Goal: Task Accomplishment & Management: Use online tool/utility

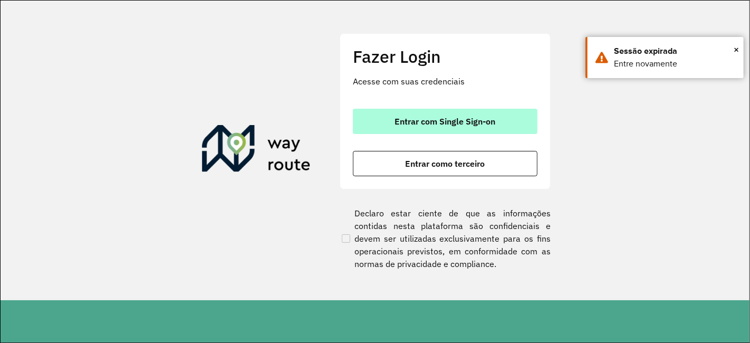
click at [406, 113] on button "Entrar com Single Sign-on" at bounding box center [445, 121] width 184 height 25
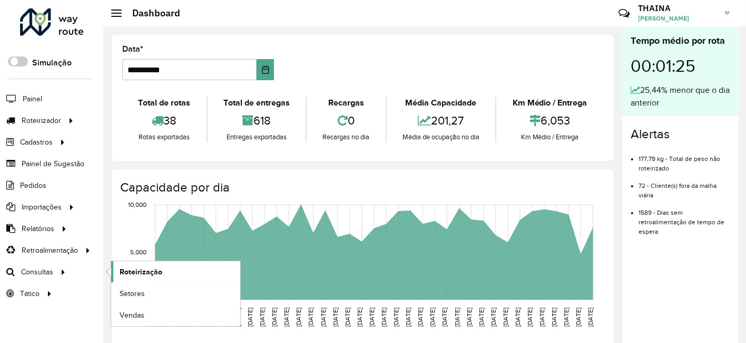
click at [161, 269] on link "Roteirização" at bounding box center [175, 271] width 129 height 21
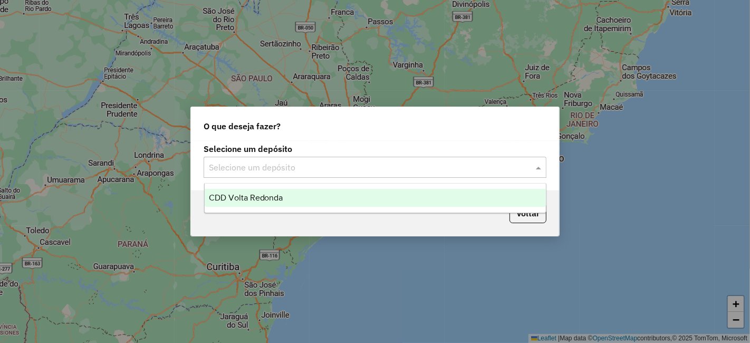
click at [304, 171] on input "text" at bounding box center [364, 167] width 311 height 13
click at [257, 196] on span "CDD Volta Redonda" at bounding box center [246, 197] width 74 height 9
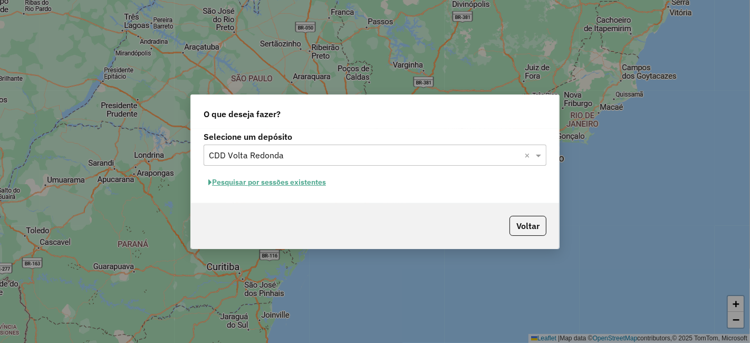
click at [263, 182] on button "Pesquisar por sessões existentes" at bounding box center [266, 182] width 127 height 16
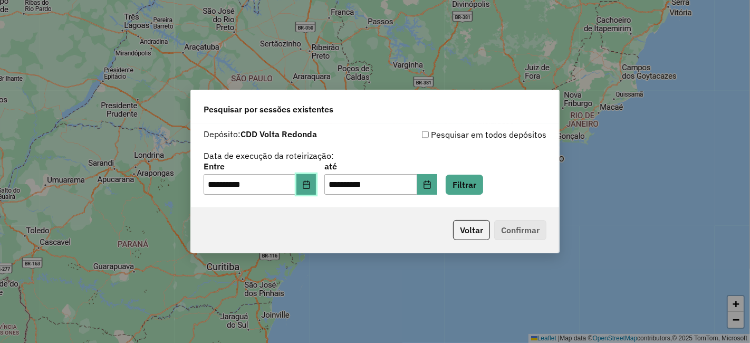
click at [309, 184] on icon "Choose Date" at bounding box center [306, 184] width 7 height 8
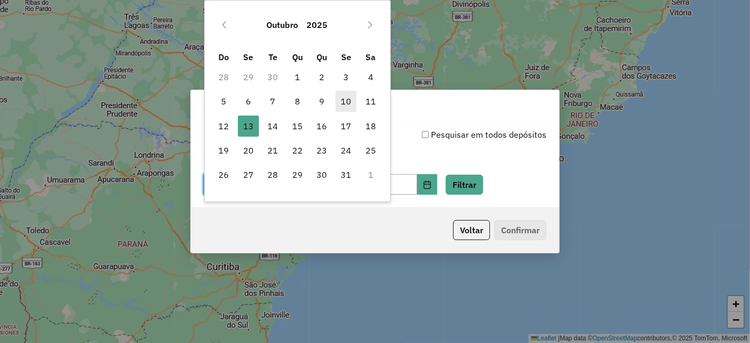
click at [346, 98] on span "10" at bounding box center [345, 101] width 21 height 21
type input "**********"
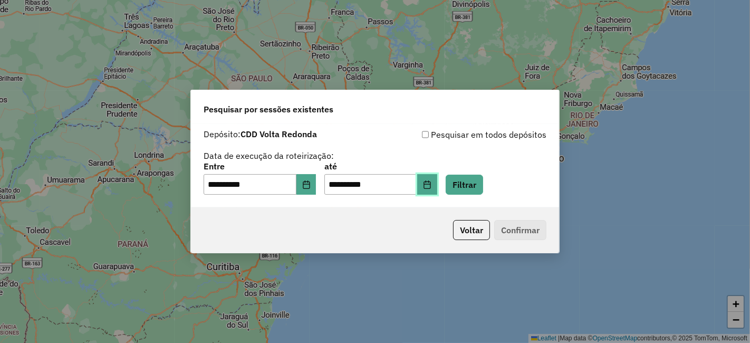
click at [431, 185] on icon "Choose Date" at bounding box center [427, 184] width 8 height 8
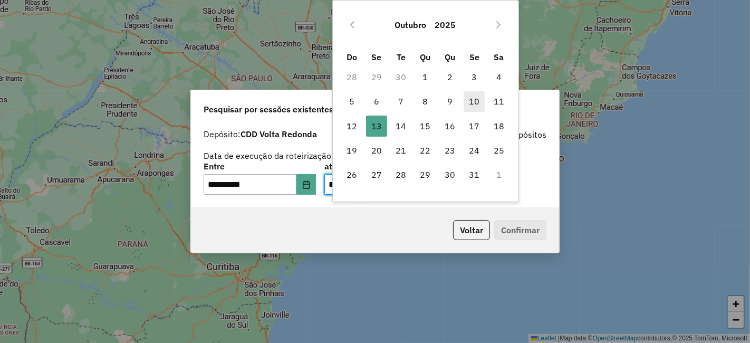
click at [478, 103] on span "10" at bounding box center [473, 101] width 21 height 21
type input "**********"
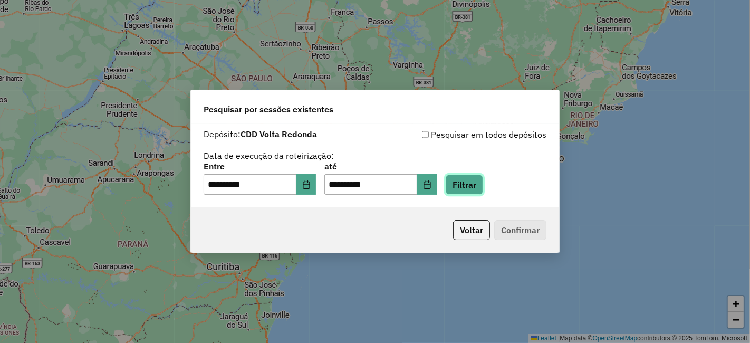
click at [474, 189] on button "Filtrar" at bounding box center [463, 184] width 37 height 20
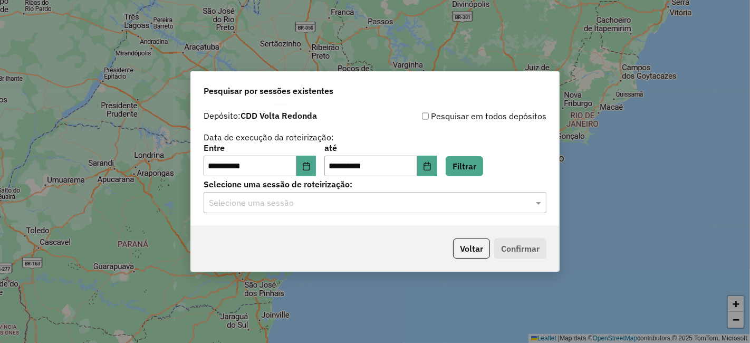
click at [302, 202] on input "text" at bounding box center [364, 203] width 311 height 13
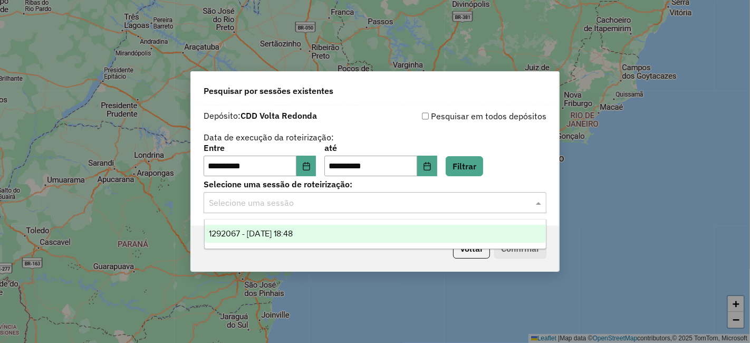
drag, startPoint x: 279, startPoint y: 231, endPoint x: 421, endPoint y: 249, distance: 142.9
click at [284, 233] on span "1292067 - 10/10/2025 18:48" at bounding box center [251, 233] width 84 height 9
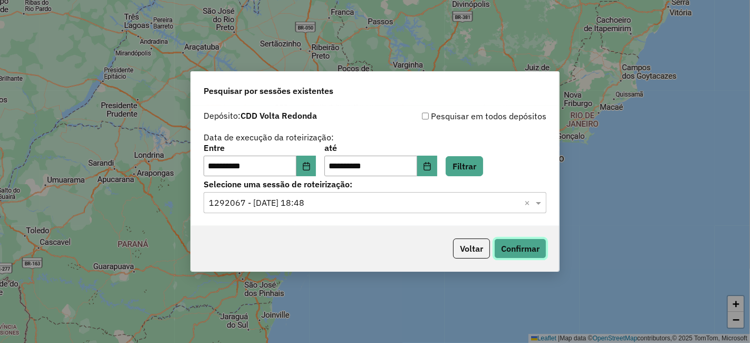
click at [517, 251] on button "Confirmar" at bounding box center [520, 248] width 52 height 20
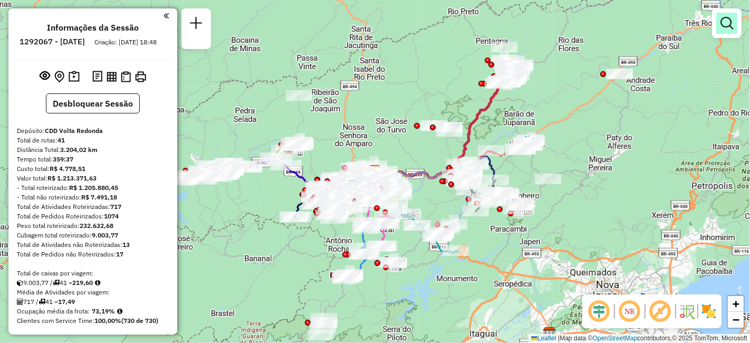
click at [731, 26] on em at bounding box center [726, 23] width 13 height 13
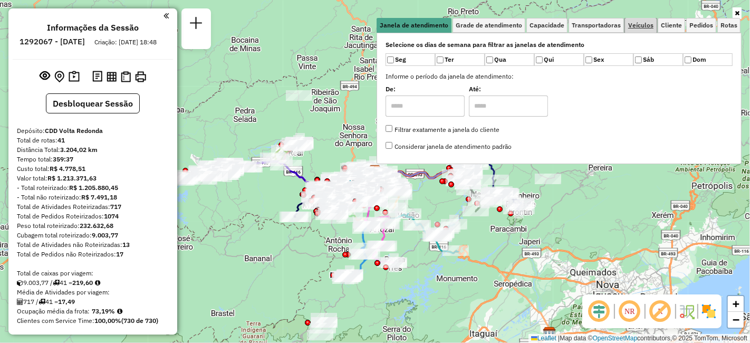
click at [646, 23] on span "Veículos" at bounding box center [640, 25] width 25 height 6
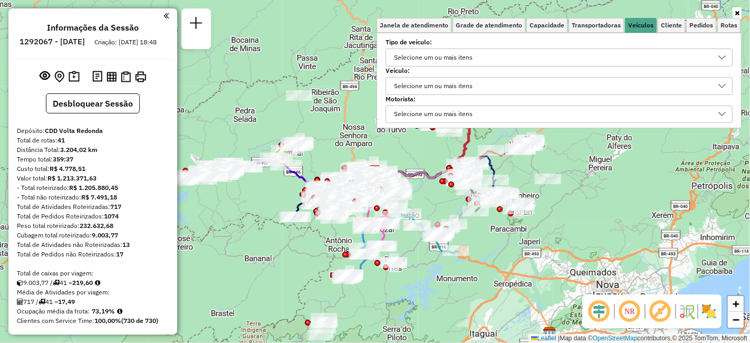
click at [428, 83] on div "Selecione um ou mais itens" at bounding box center [433, 85] width 86 height 17
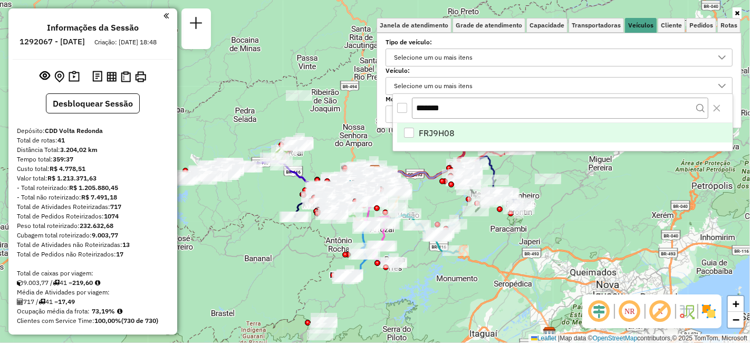
type input "*******"
click at [407, 128] on div "FRJ9H08" at bounding box center [409, 133] width 10 height 10
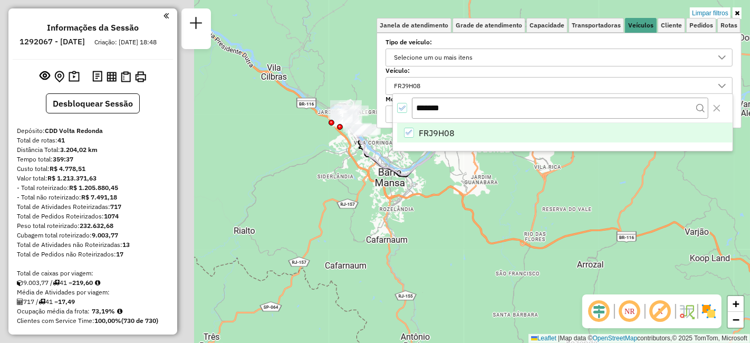
drag, startPoint x: 304, startPoint y: 176, endPoint x: 561, endPoint y: 255, distance: 269.5
click at [561, 255] on div "Limpar filtros Janela de atendimento Grade de atendimento Capacidade Transporta…" at bounding box center [375, 171] width 750 height 343
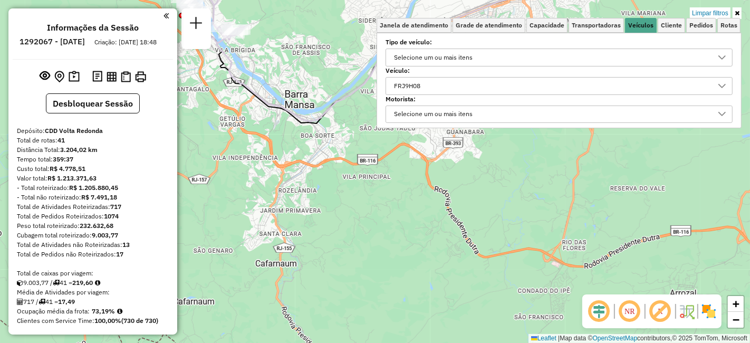
drag, startPoint x: 462, startPoint y: 268, endPoint x: 537, endPoint y: 366, distance: 123.3
click at [537, 342] on html "Aplicando filtros Pop-up bloqueado! Seu navegador bloqueou automáticamente a ab…" at bounding box center [375, 171] width 750 height 343
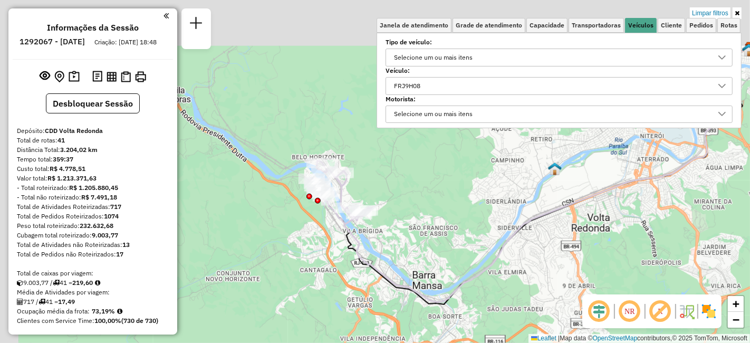
drag, startPoint x: 356, startPoint y: 245, endPoint x: 372, endPoint y: 311, distance: 67.6
click at [405, 333] on div "Limpar filtros Janela de atendimento Grade de atendimento Capacidade Transporta…" at bounding box center [375, 171] width 750 height 343
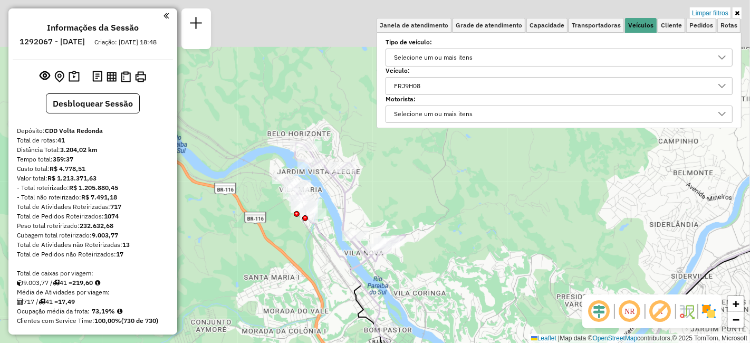
drag, startPoint x: 309, startPoint y: 243, endPoint x: 284, endPoint y: 325, distance: 85.9
click at [284, 325] on div "Limpar filtros Janela de atendimento Grade de atendimento Capacidade Transporta…" at bounding box center [375, 171] width 750 height 343
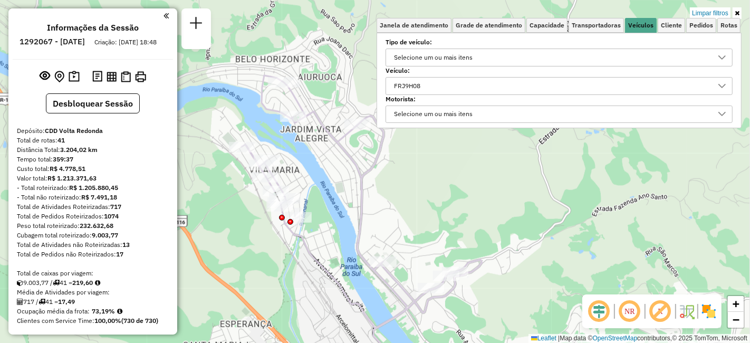
drag, startPoint x: 300, startPoint y: 263, endPoint x: 290, endPoint y: 287, distance: 26.2
click at [290, 287] on div "Limpar filtros Janela de atendimento Grade de atendimento Capacidade Transporta…" at bounding box center [375, 171] width 750 height 343
click at [467, 84] on div "FRJ9H08" at bounding box center [551, 85] width 322 height 17
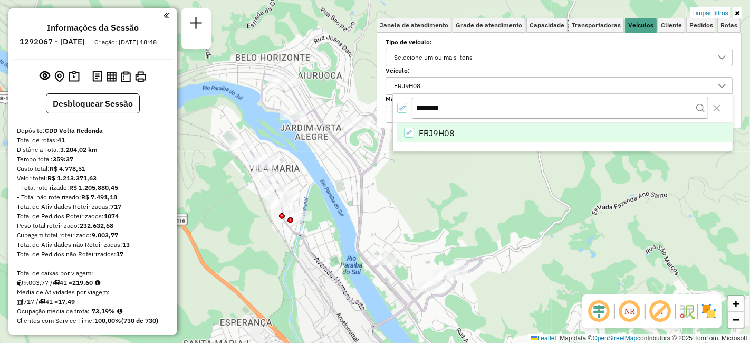
click at [409, 130] on icon "FRJ9H08" at bounding box center [408, 132] width 7 height 7
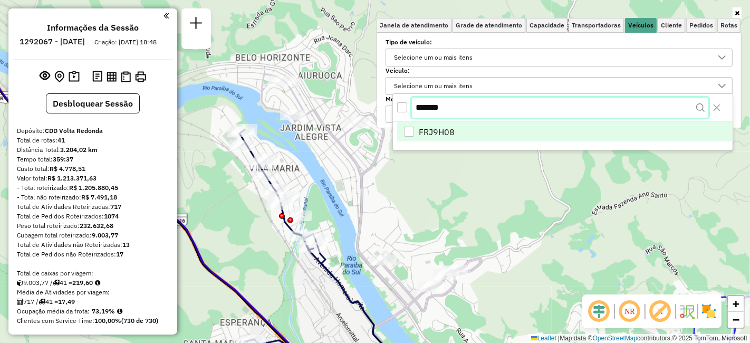
drag, startPoint x: 430, startPoint y: 106, endPoint x: 419, endPoint y: 108, distance: 11.2
click at [419, 108] on input "*******" at bounding box center [560, 108] width 296 height 20
type input "*"
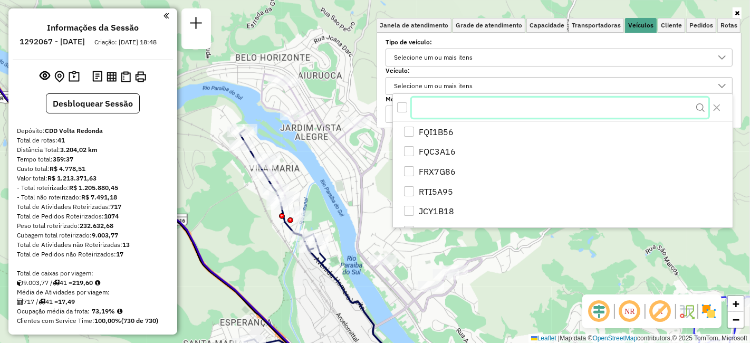
paste input "*******"
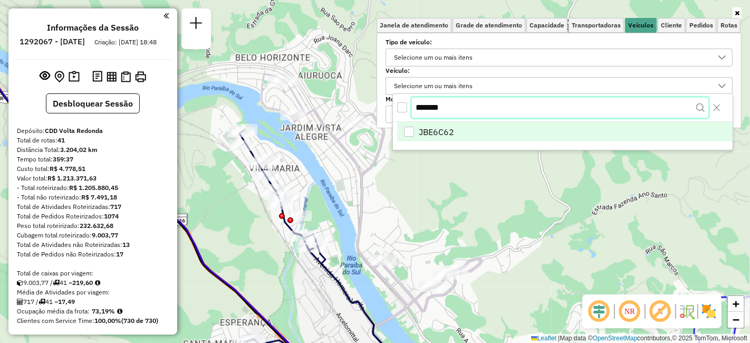
type input "*******"
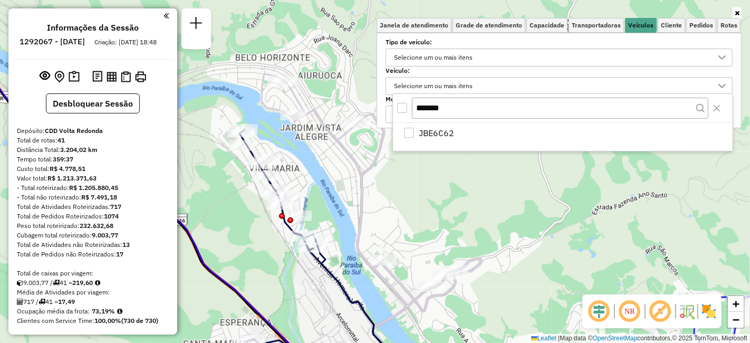
drag, startPoint x: 410, startPoint y: 129, endPoint x: 417, endPoint y: 164, distance: 36.0
click at [410, 129] on div "JBE6C62" at bounding box center [409, 133] width 10 height 10
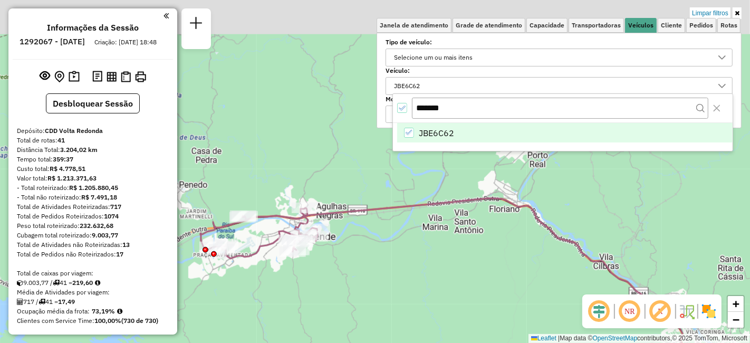
drag, startPoint x: 362, startPoint y: 208, endPoint x: 605, endPoint y: 287, distance: 254.9
click at [608, 293] on div "Limpar filtros Janela de atendimento Grade de atendimento Capacidade Transporta…" at bounding box center [375, 171] width 750 height 343
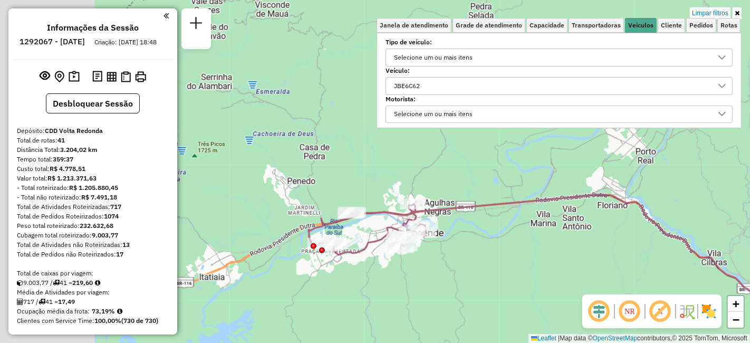
drag, startPoint x: 415, startPoint y: 269, endPoint x: 620, endPoint y: 265, distance: 205.1
click at [620, 265] on div "Limpar filtros Janela de atendimento Grade de atendimento Capacidade Transporta…" at bounding box center [375, 171] width 750 height 343
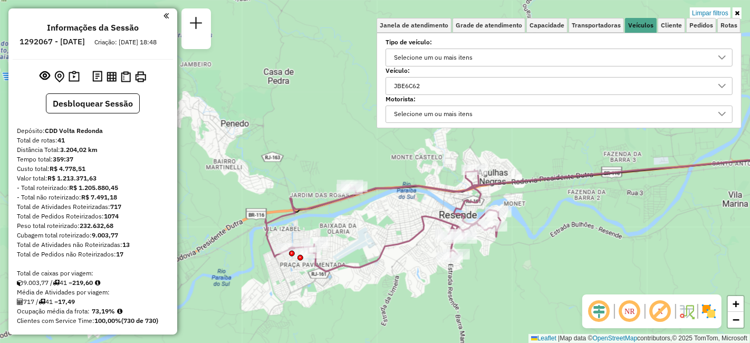
drag, startPoint x: 457, startPoint y: 240, endPoint x: 527, endPoint y: 238, distance: 70.1
click at [527, 238] on div "Limpar filtros Janela de atendimento Grade de atendimento Capacidade Transporta…" at bounding box center [375, 171] width 750 height 343
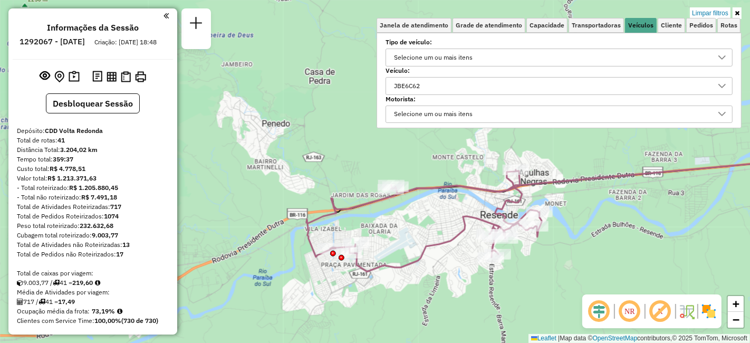
click at [463, 84] on div "JBE6C62" at bounding box center [551, 85] width 322 height 17
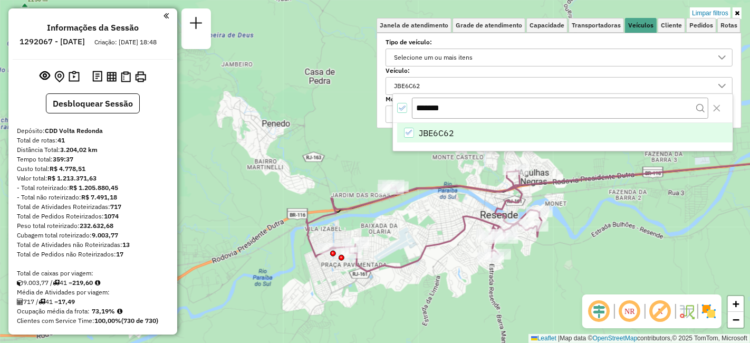
click at [409, 137] on li "JBE6C62" at bounding box center [564, 133] width 335 height 20
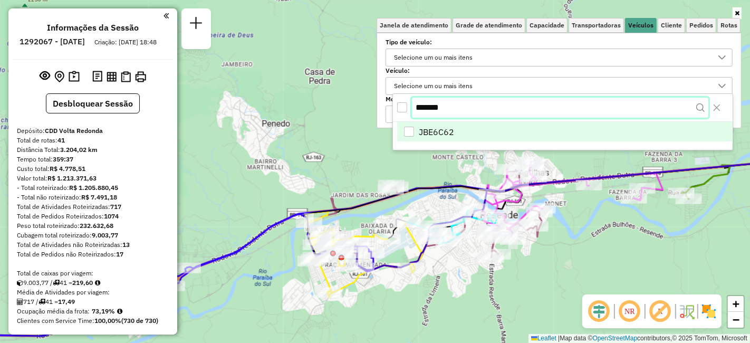
paste input "text"
drag, startPoint x: 402, startPoint y: 106, endPoint x: 419, endPoint y: 107, distance: 16.9
click at [400, 106] on div "*******" at bounding box center [562, 107] width 339 height 27
type input "*******"
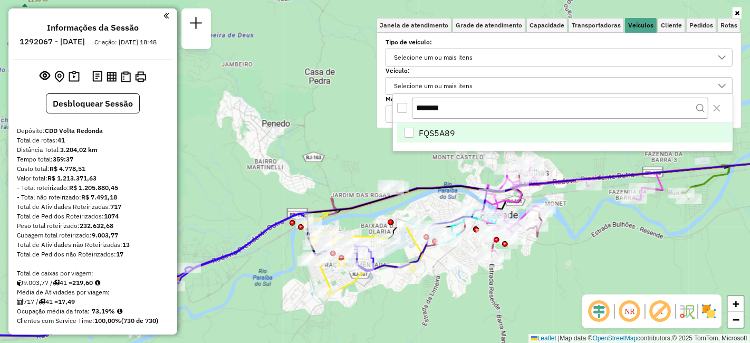
click at [408, 130] on div "FQS5A89" at bounding box center [409, 133] width 10 height 10
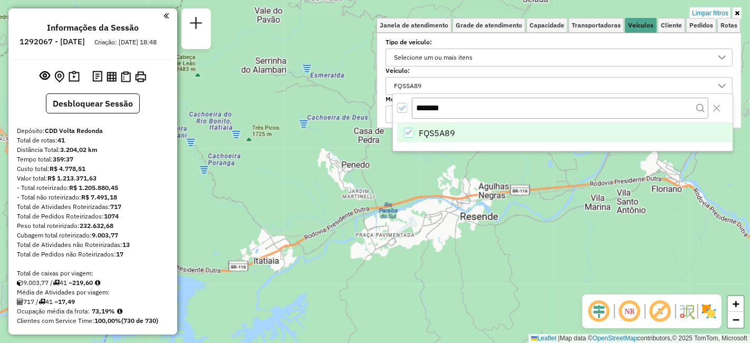
drag, startPoint x: 432, startPoint y: 207, endPoint x: 213, endPoint y: 192, distance: 219.8
click at [196, 190] on div "Limpar filtros Janela de atendimento Grade de atendimento Capacidade Transporta…" at bounding box center [375, 171] width 750 height 343
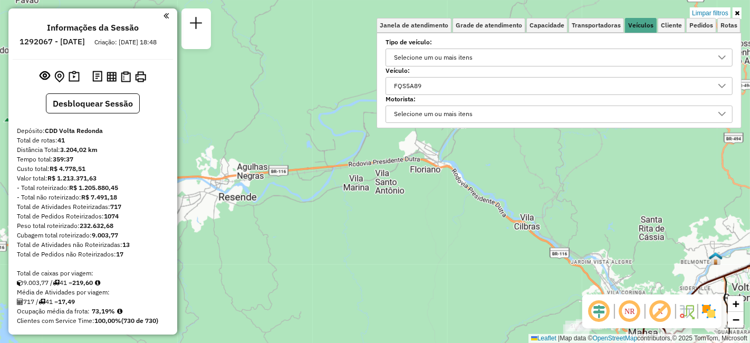
drag, startPoint x: 491, startPoint y: 242, endPoint x: 351, endPoint y: 200, distance: 145.9
click at [355, 201] on div "Limpar filtros Janela de atendimento Grade de atendimento Capacidade Transporta…" at bounding box center [375, 171] width 750 height 343
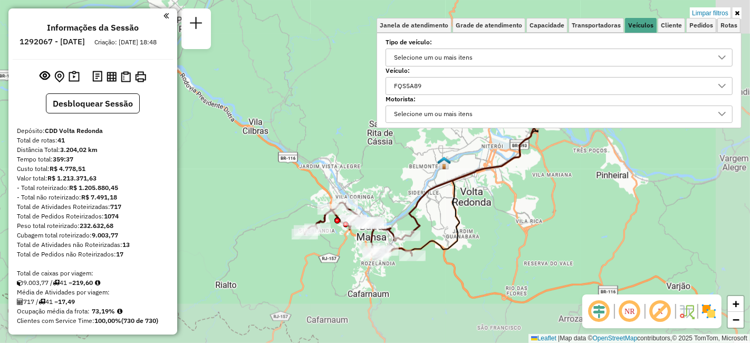
drag, startPoint x: 460, startPoint y: 222, endPoint x: 399, endPoint y: 211, distance: 61.5
click at [399, 192] on div "Limpar filtros Janela de atendimento Grade de atendimento Capacidade Transporta…" at bounding box center [375, 171] width 750 height 343
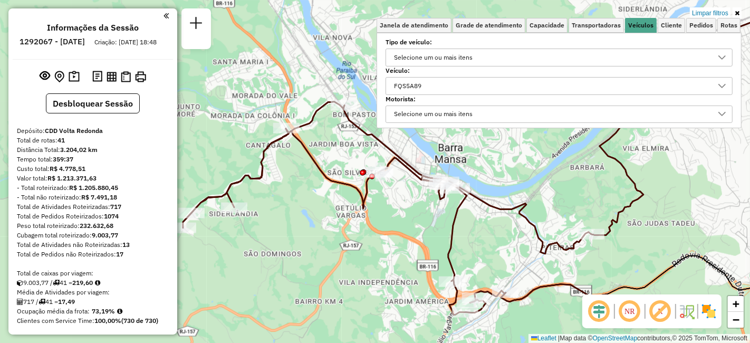
drag, startPoint x: 369, startPoint y: 227, endPoint x: 503, endPoint y: 215, distance: 135.0
click at [500, 216] on div "Limpar filtros Janela de atendimento Grade de atendimento Capacidade Transporta…" at bounding box center [375, 171] width 750 height 343
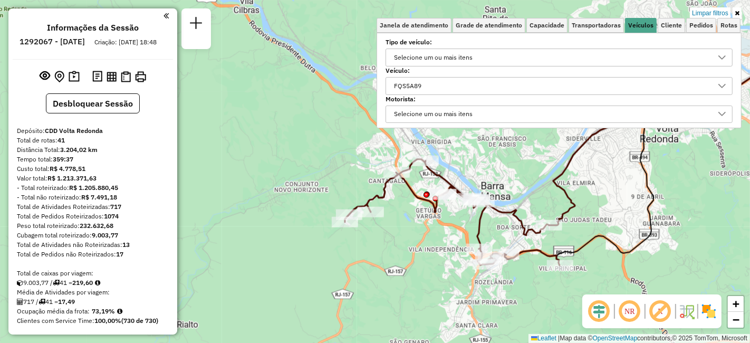
drag, startPoint x: 525, startPoint y: 88, endPoint x: 510, endPoint y: 92, distance: 15.4
click at [524, 88] on div "FQS5A89" at bounding box center [551, 85] width 322 height 17
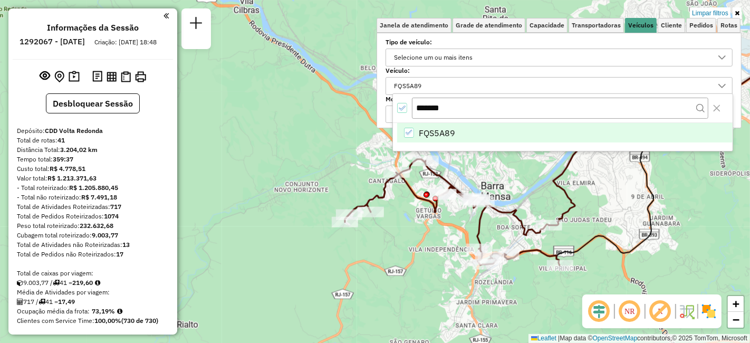
click at [400, 133] on li "FQS5A89" at bounding box center [564, 133] width 335 height 20
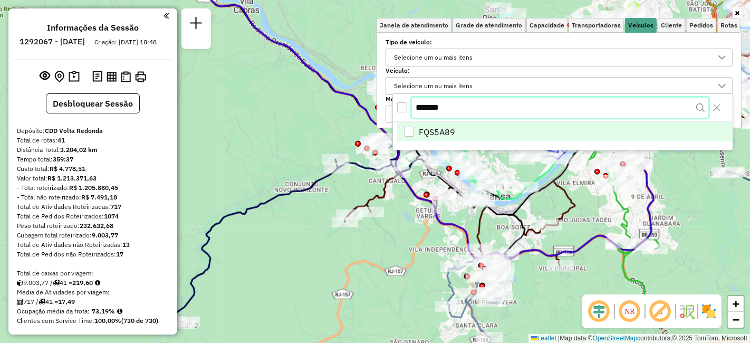
click at [416, 106] on input "*******" at bounding box center [560, 108] width 296 height 20
paste input "text"
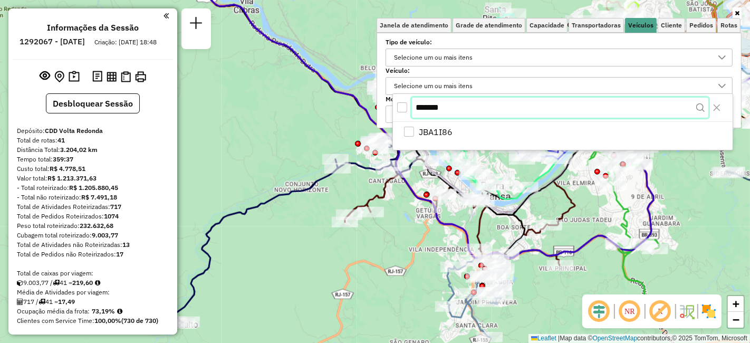
type input "*******"
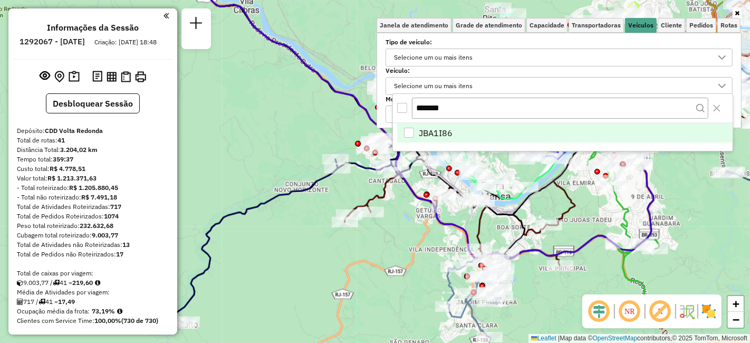
click at [412, 130] on div "JBA1I86" at bounding box center [409, 133] width 10 height 10
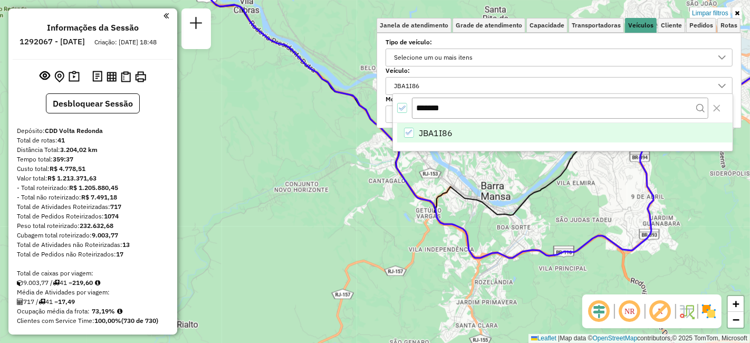
click at [517, 187] on div "Limpar filtros Janela de atendimento Grade de atendimento Capacidade Transporta…" at bounding box center [375, 171] width 750 height 343
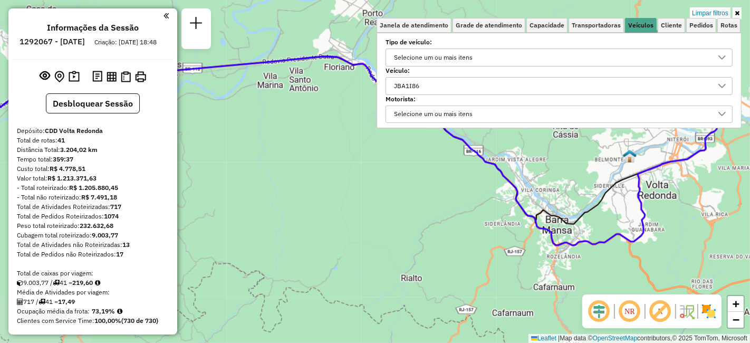
drag, startPoint x: 436, startPoint y: 207, endPoint x: 693, endPoint y: 267, distance: 263.3
click at [749, 276] on div "Limpar filtros Janela de atendimento Grade de atendimento Capacidade Transporta…" at bounding box center [375, 171] width 750 height 343
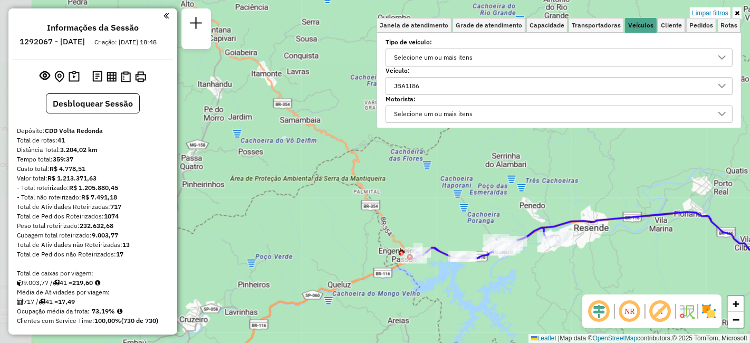
drag, startPoint x: 475, startPoint y: 261, endPoint x: 550, endPoint y: 270, distance: 75.4
click at [550, 270] on div "Limpar filtros Janela de atendimento Grade de atendimento Capacidade Transporta…" at bounding box center [375, 171] width 750 height 343
